Goal: Transaction & Acquisition: Purchase product/service

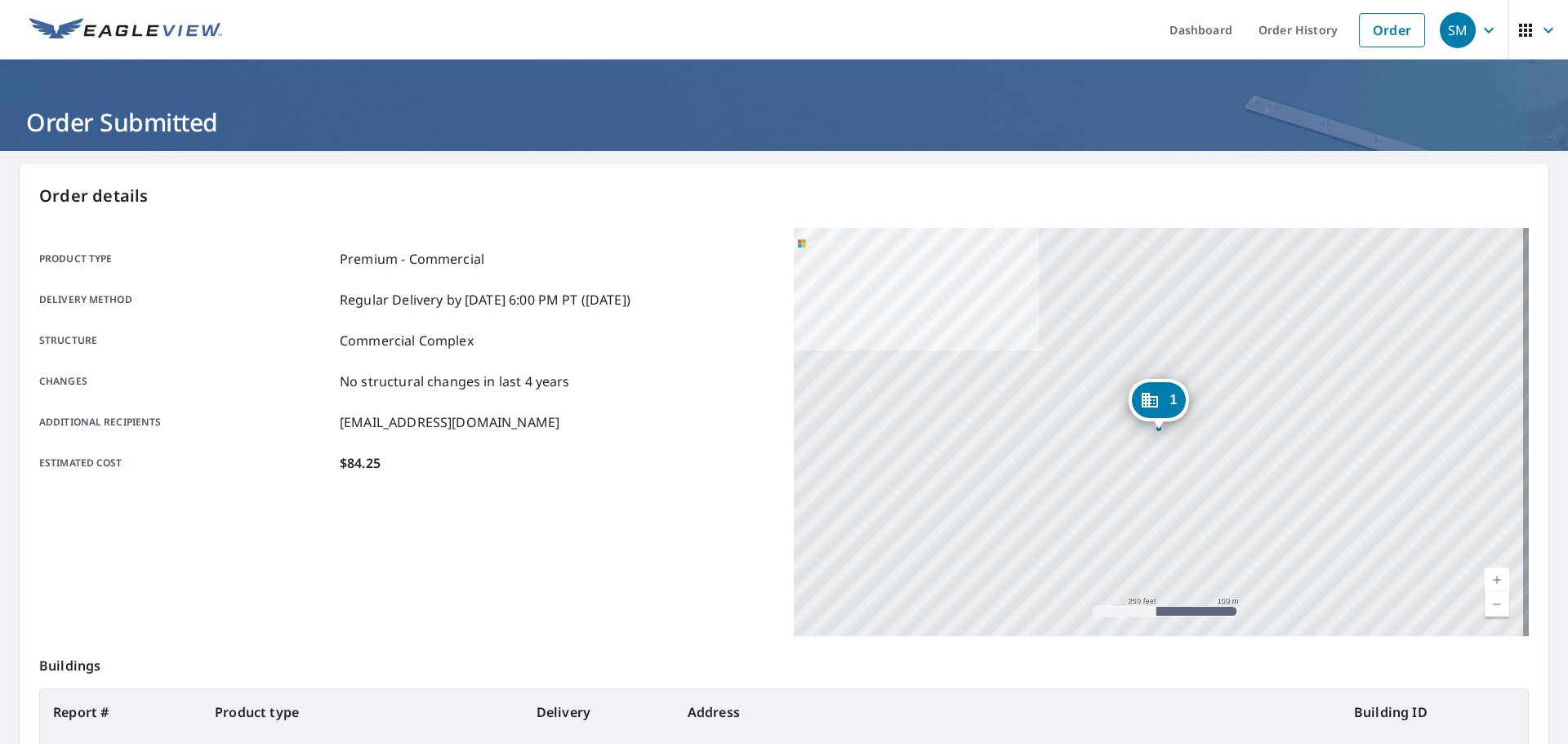
scroll to position [163, 0]
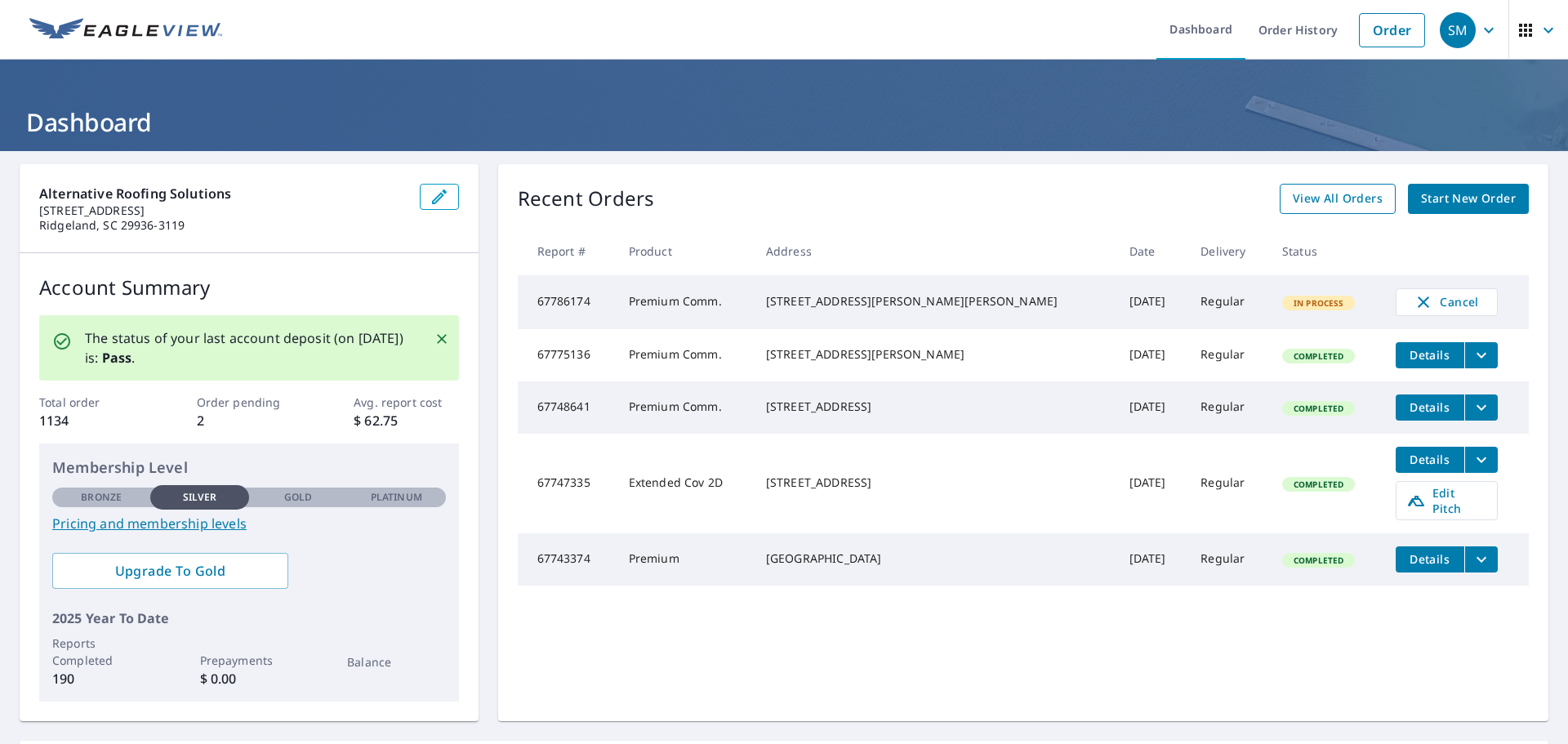
click at [1349, 200] on span "View All Orders" at bounding box center [1337, 199] width 90 height 20
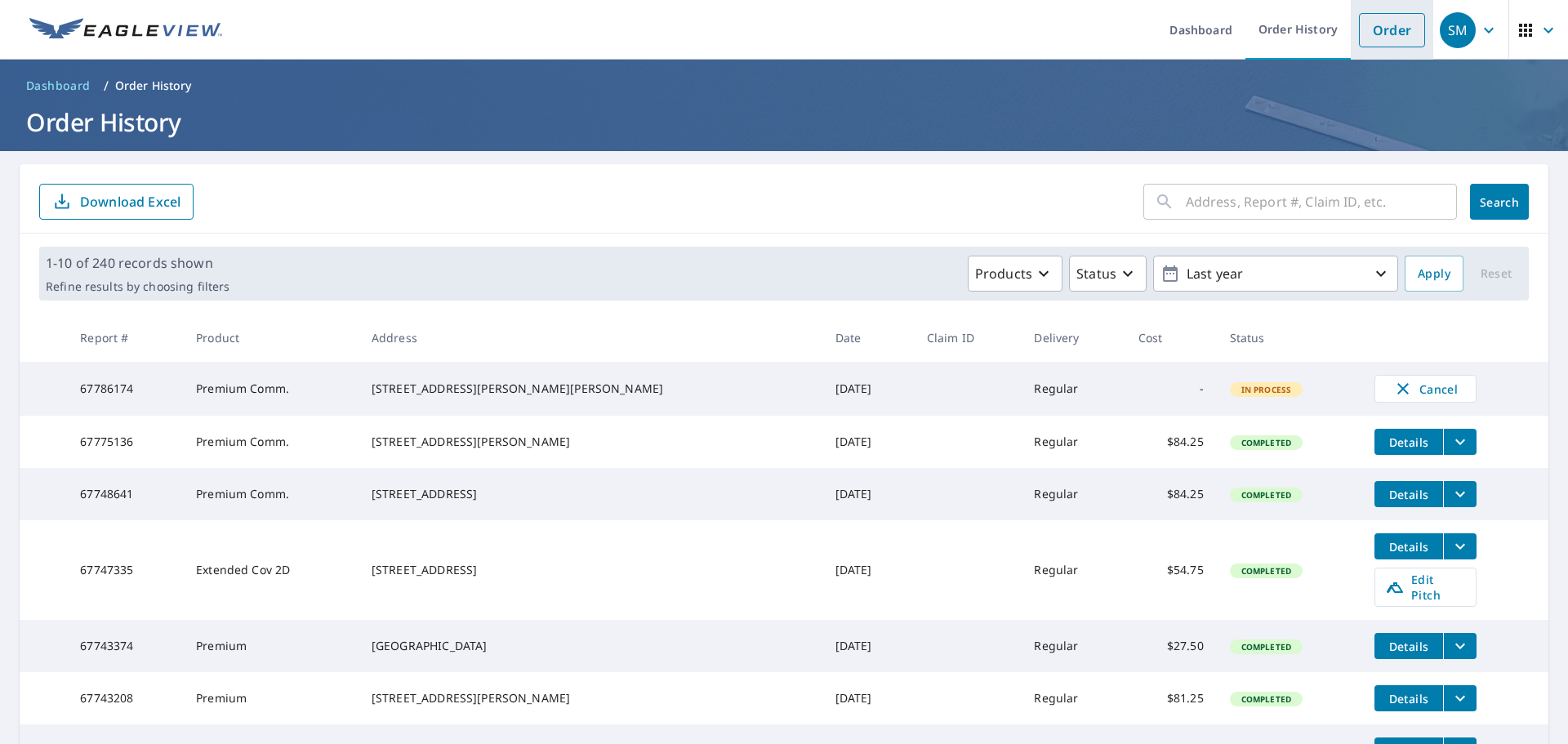
click at [1368, 30] on link "Order" at bounding box center [1391, 31] width 67 height 35
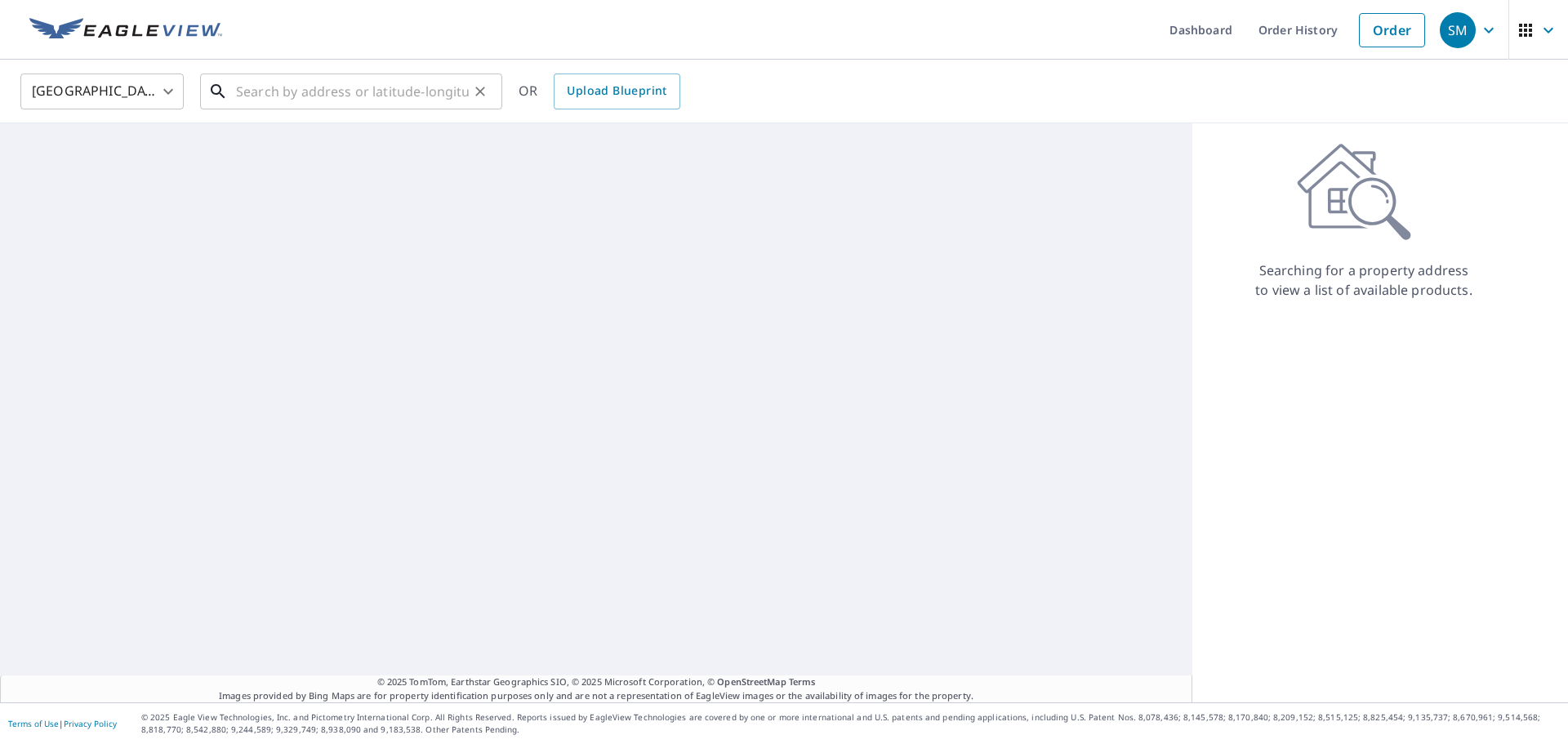
click at [330, 92] on input "text" at bounding box center [352, 91] width 233 height 45
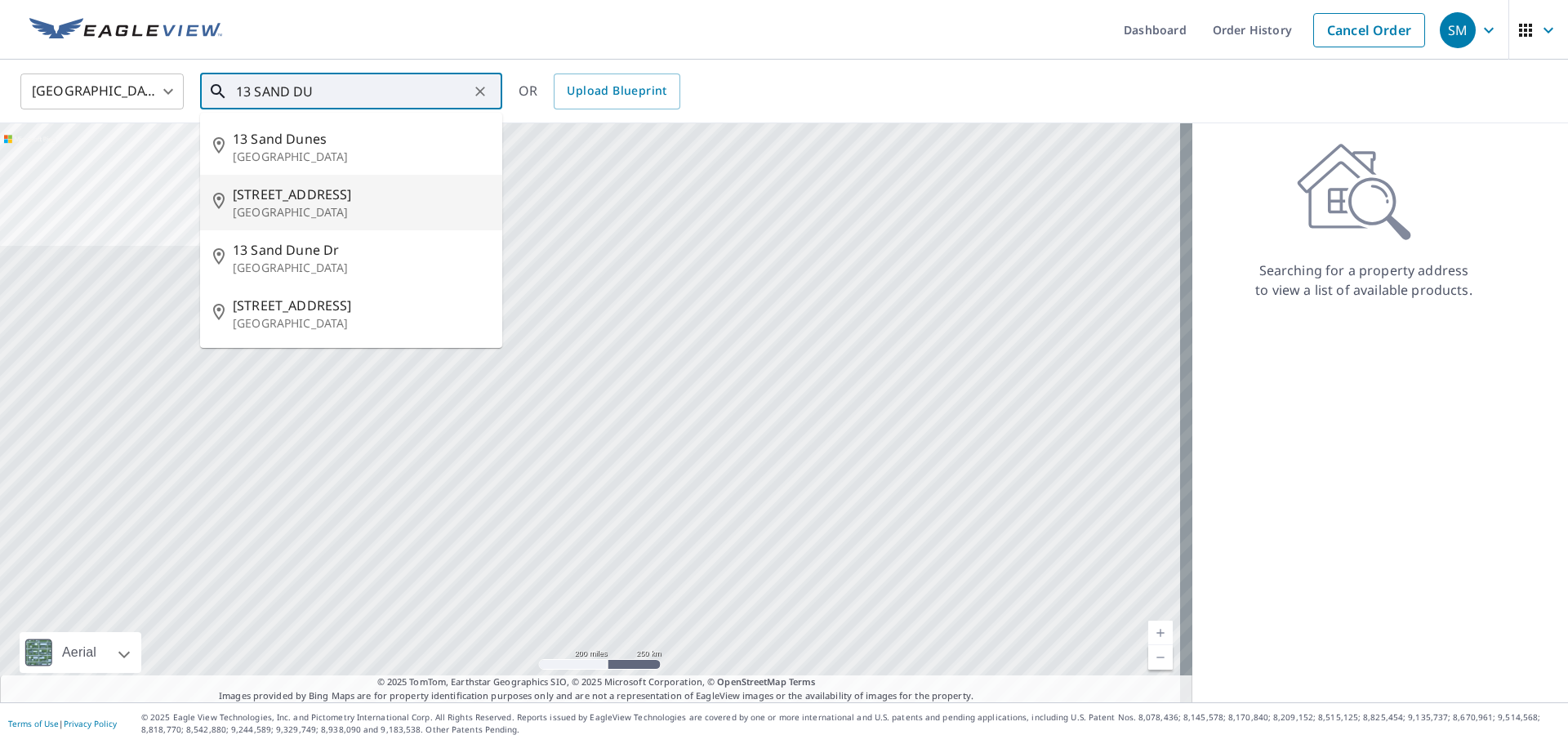
click at [311, 195] on span "13 Sand Dune Ln" at bounding box center [361, 194] width 257 height 19
type input "13 Sand Dune Ln Isle Of Palms, SC 29451"
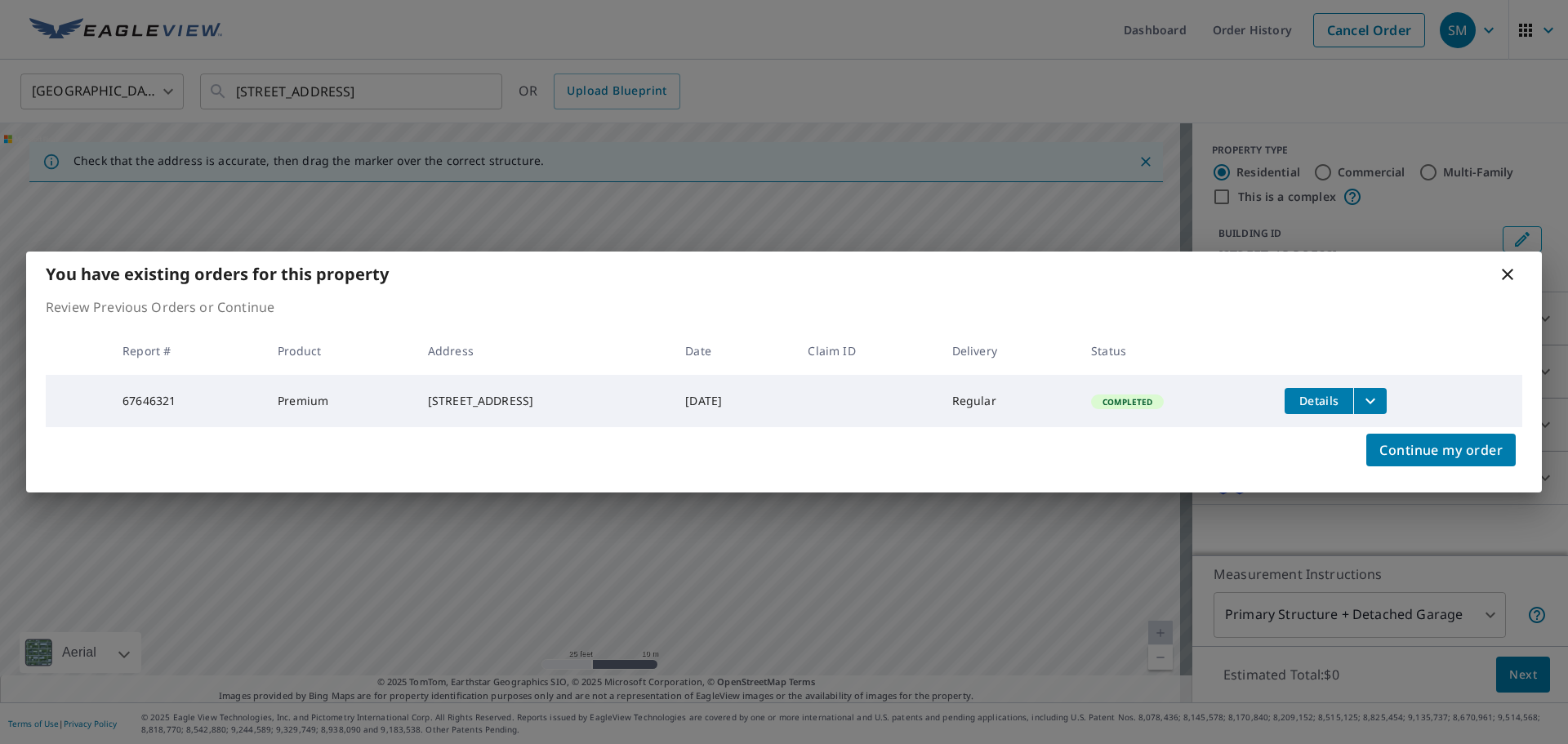
click at [1378, 395] on icon "filesDropdownBtn-67646321" at bounding box center [1370, 400] width 19 height 19
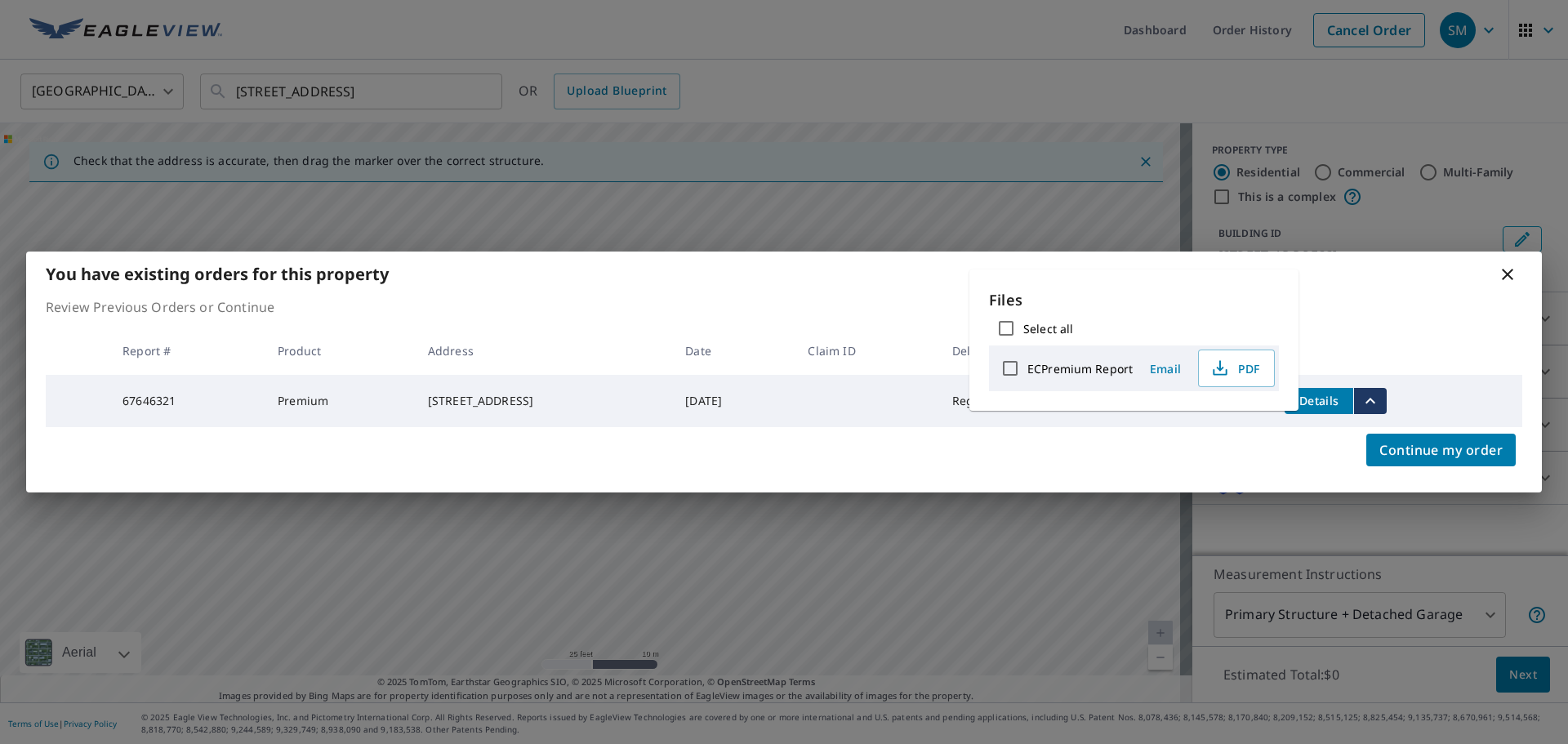
click at [1088, 367] on label "ECPremium Report" at bounding box center [1080, 369] width 105 height 15
click at [1028, 367] on input "ECPremium Report" at bounding box center [1010, 369] width 35 height 35
checkbox input "true"
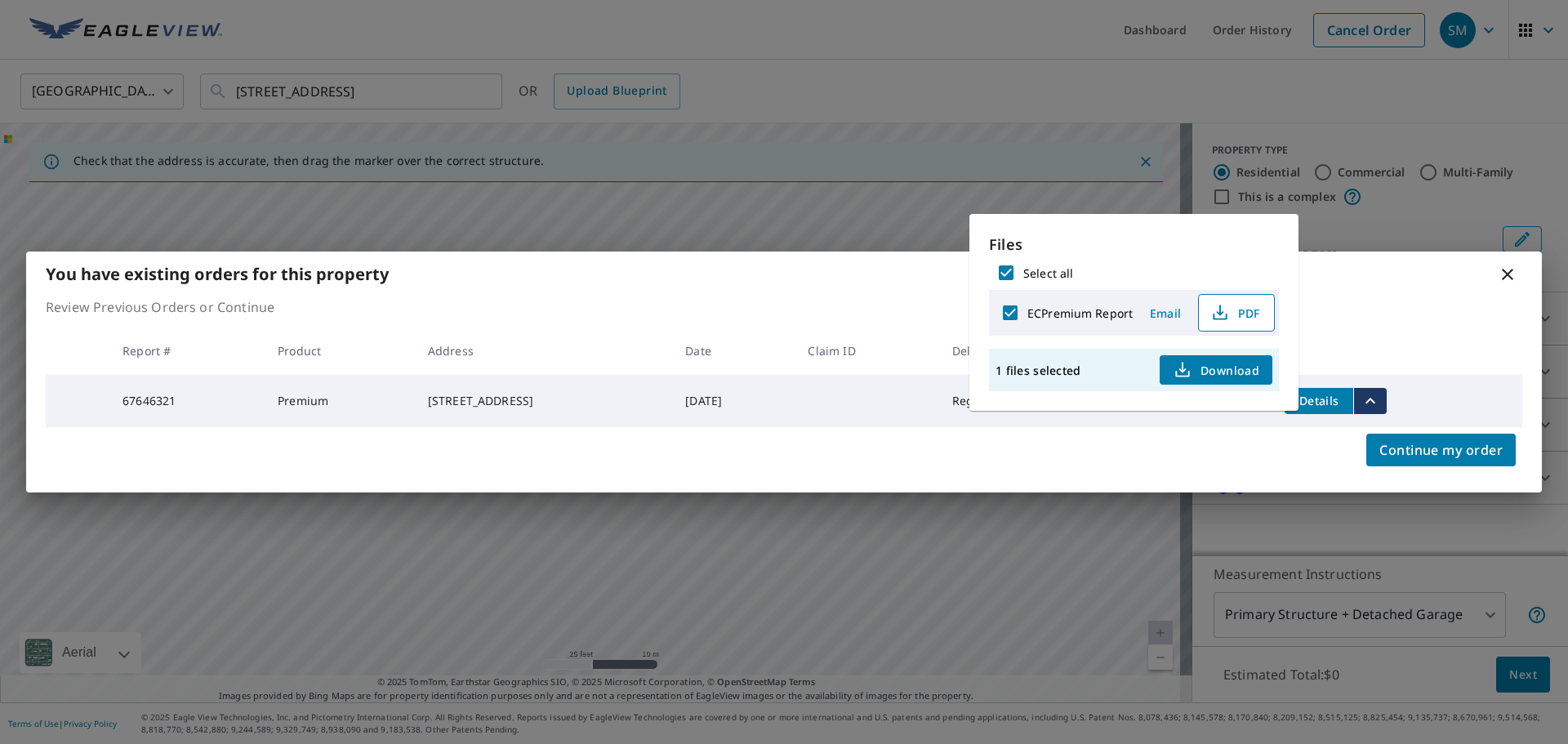
click at [1243, 317] on span "PDF" at bounding box center [1235, 313] width 52 height 19
